Goal: Task Accomplishment & Management: Use online tool/utility

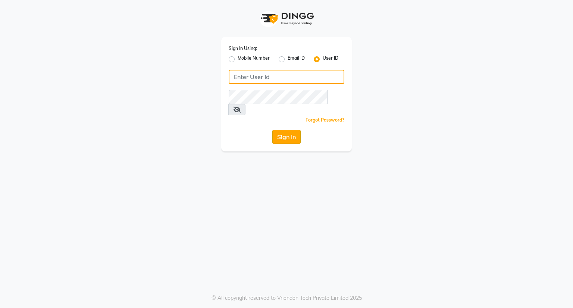
type input "[EMAIL_ADDRESS][DOMAIN_NAME]"
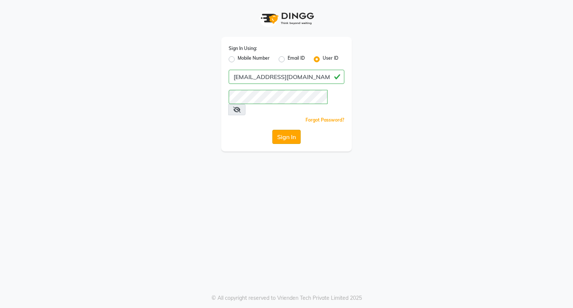
click at [283, 130] on button "Sign In" at bounding box center [286, 137] width 28 height 14
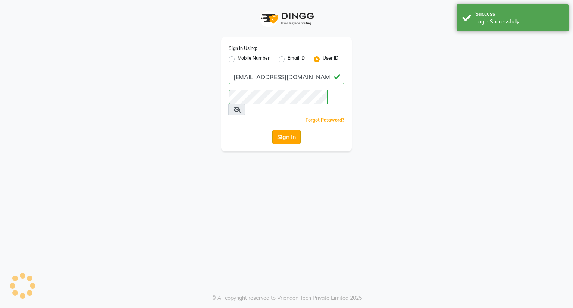
select select "8444"
select select "service"
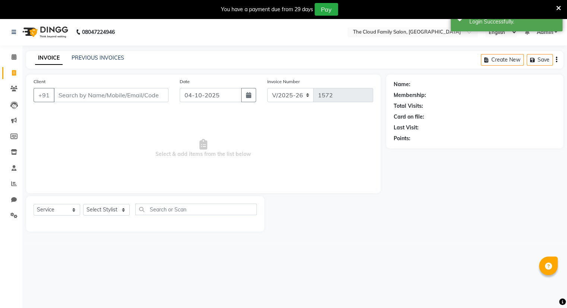
click at [113, 94] on input "Client" at bounding box center [111, 95] width 115 height 14
click at [75, 97] on input "Client" at bounding box center [111, 95] width 115 height 14
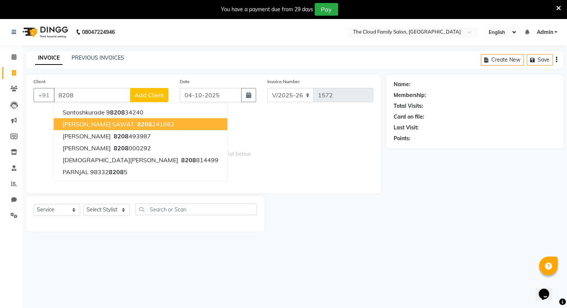
click at [79, 123] on span "[PERSON_NAME] SAWAT" at bounding box center [99, 123] width 72 height 7
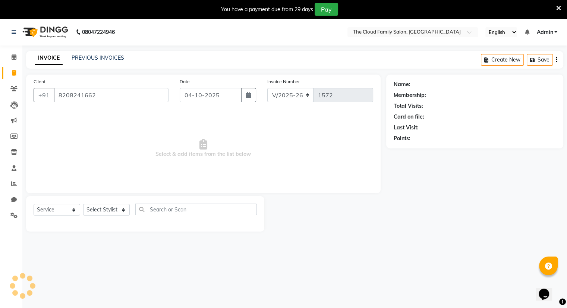
type input "8208241662"
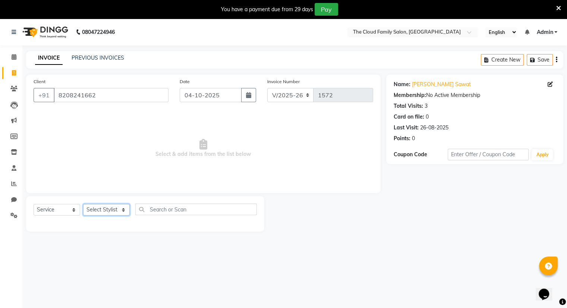
click at [97, 208] on select "Select Stylist Amrapali Bhumi OM [PERSON_NAME] [PERSON_NAME] [PERSON_NAME]" at bounding box center [106, 210] width 47 height 12
select select "83357"
click at [83, 204] on select "Select Stylist Amrapali Bhumi OM [PERSON_NAME] [PERSON_NAME] [PERSON_NAME]" at bounding box center [106, 210] width 47 height 12
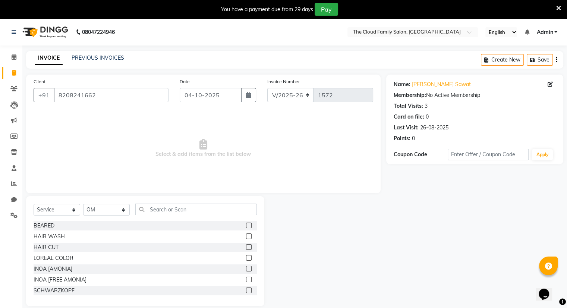
click at [246, 249] on label at bounding box center [249, 247] width 6 height 6
click at [246, 249] on input "checkbox" at bounding box center [248, 247] width 5 height 5
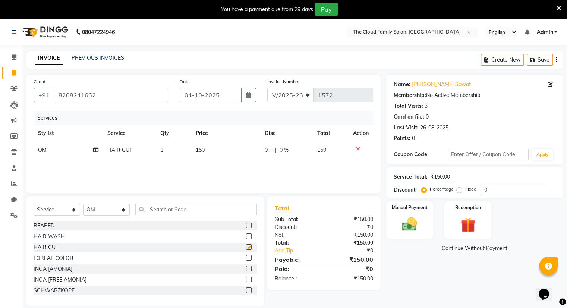
checkbox input "false"
click at [403, 213] on div "Manual Payment" at bounding box center [409, 220] width 49 height 38
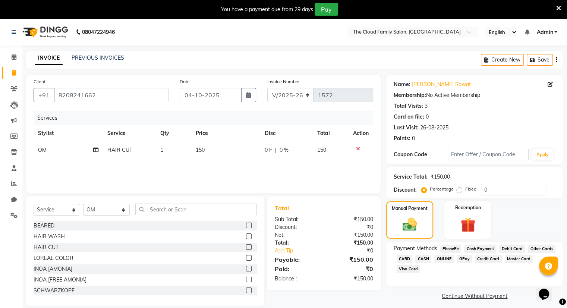
click at [442, 258] on span "ONLINE" at bounding box center [443, 259] width 19 height 9
click at [466, 307] on button "Add Payment" at bounding box center [503, 309] width 104 height 12
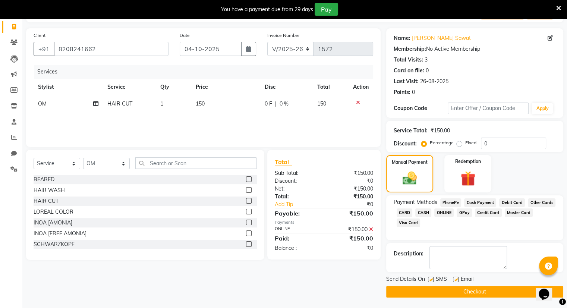
scroll to position [46, 0]
click at [467, 292] on button "Checkout" at bounding box center [474, 292] width 177 height 12
